Goal: Navigation & Orientation: Go to known website

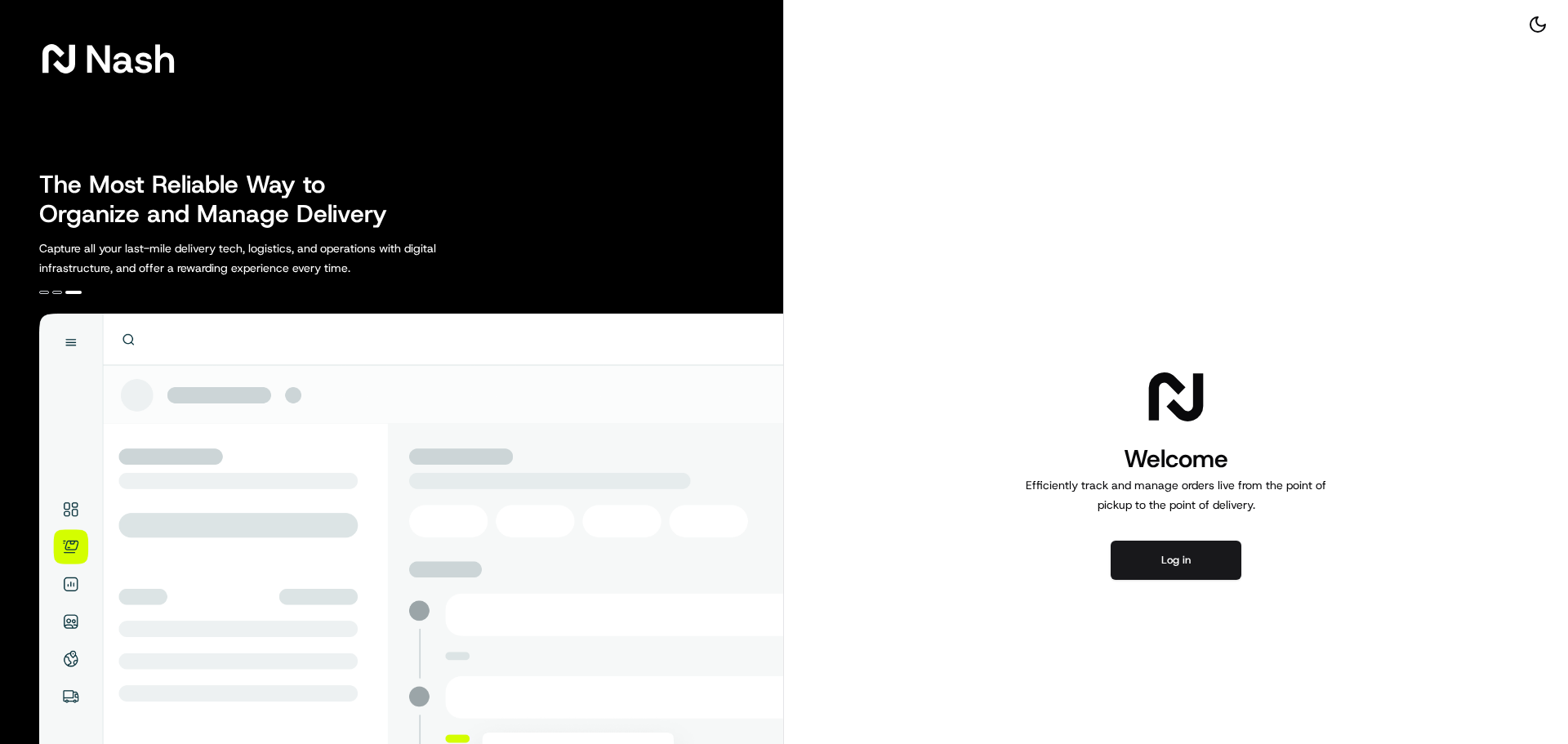
drag, startPoint x: 0, startPoint y: 0, endPoint x: 691, endPoint y: 167, distance: 710.9
drag, startPoint x: 691, startPoint y: 167, endPoint x: 1146, endPoint y: 559, distance: 600.6
click at [1146, 559] on button "Log in" at bounding box center [1176, 560] width 131 height 39
